Goal: Information Seeking & Learning: Learn about a topic

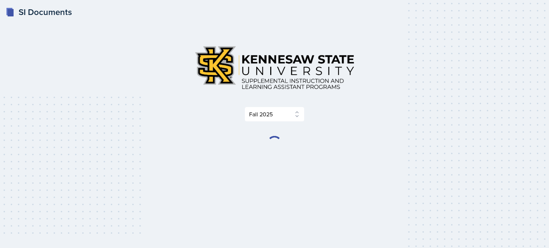
select select "2bed604d-1099-4043-b1bc-2365e8740244"
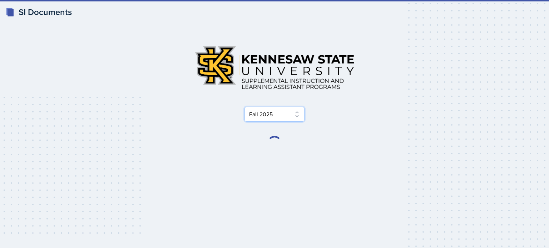
click at [282, 113] on select "Select Semester Fall 2025 Summer 2025 Spring 2025 Fall 2024 Summer 2024 Spring …" at bounding box center [274, 114] width 60 height 15
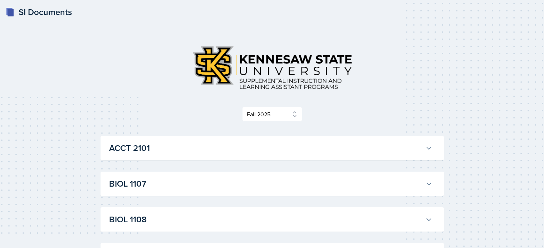
click at [415, 85] on div at bounding box center [271, 67] width 343 height 55
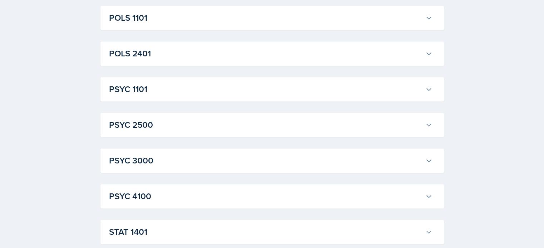
scroll to position [984, 0]
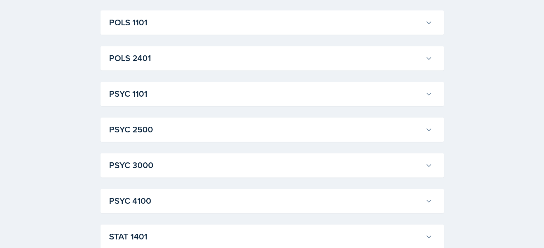
click at [396, 88] on h3 "PSYC 1101" at bounding box center [265, 94] width 313 height 13
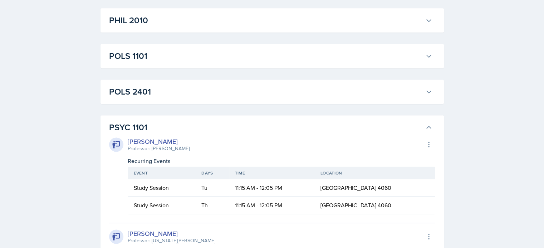
scroll to position [953, 0]
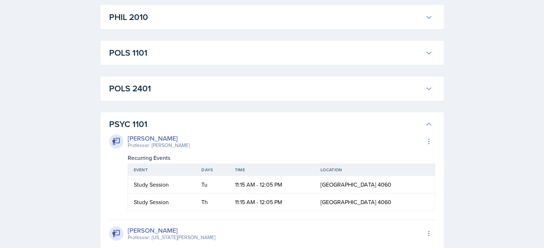
click at [144, 123] on h3 "PSYC 1101" at bounding box center [265, 124] width 313 height 13
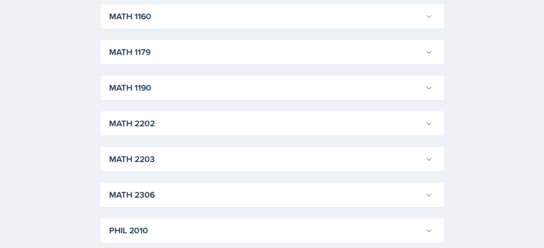
scroll to position [732, 0]
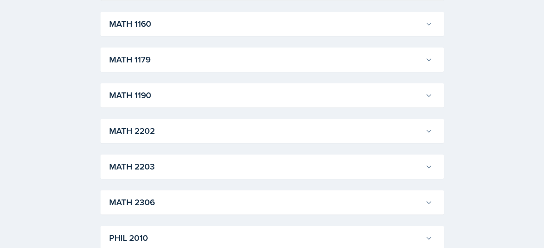
click at [350, 198] on h3 "MATH 2306" at bounding box center [265, 202] width 313 height 13
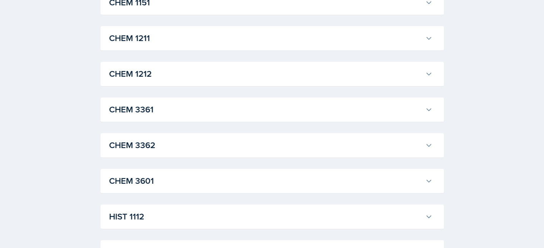
scroll to position [357, 0]
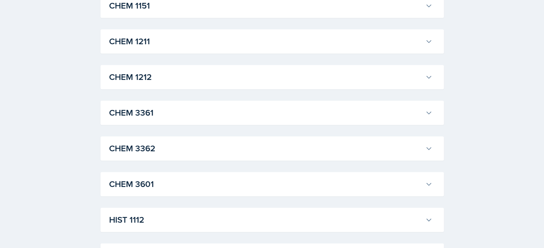
click at [420, 66] on div "CHEM 1212 [PERSON_NAME] Professor: [PERSON_NAME] Export to Google Calendar Recu…" at bounding box center [271, 77] width 343 height 24
click at [433, 77] on button "CHEM 1212" at bounding box center [271, 77] width 326 height 16
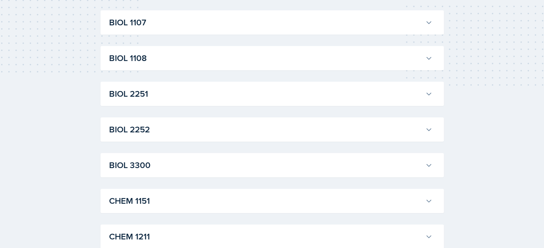
scroll to position [226, 0]
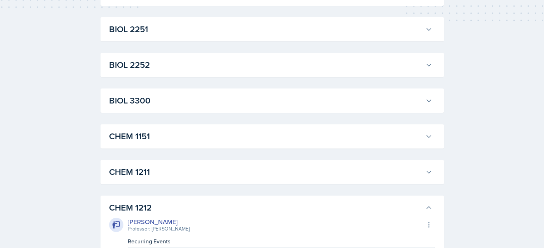
click at [206, 136] on h3 "CHEM 1151" at bounding box center [265, 136] width 313 height 13
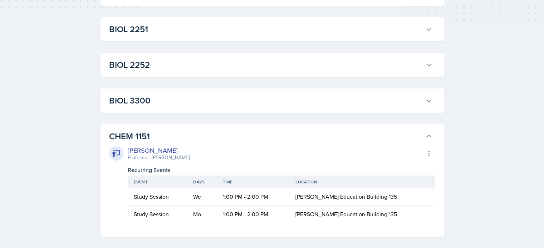
click at [273, 134] on h3 "CHEM 1151" at bounding box center [265, 136] width 313 height 13
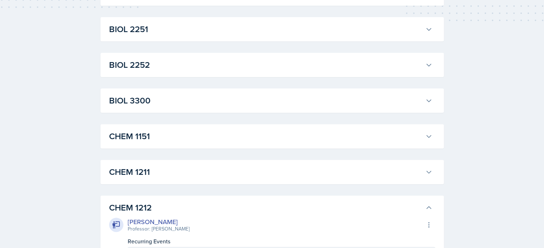
scroll to position [233, 0]
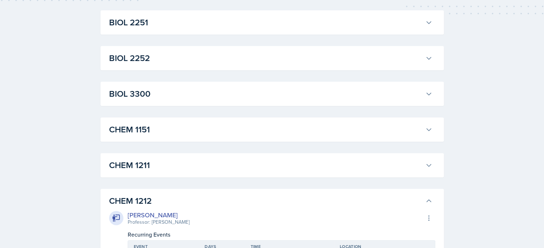
click at [425, 163] on icon at bounding box center [428, 165] width 7 height 7
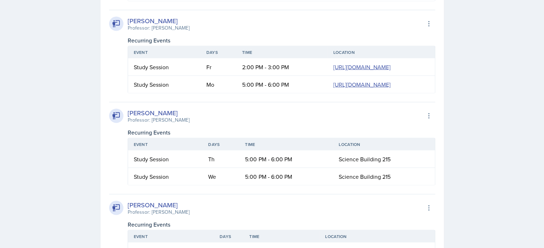
scroll to position [0, 0]
